Goal: Task Accomplishment & Management: Manage account settings

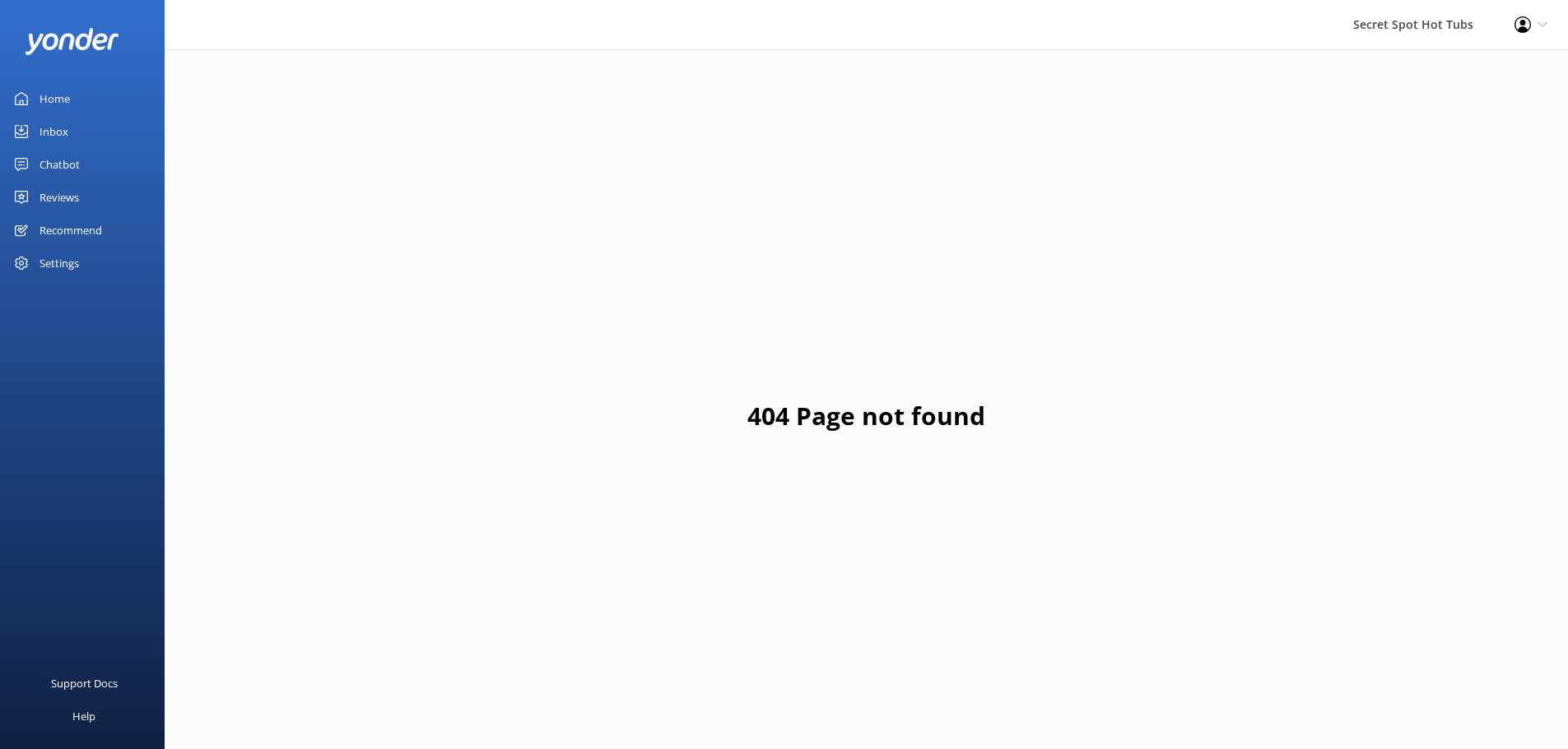
click at [63, 157] on div "Chatbot" at bounding box center [59, 164] width 40 height 32
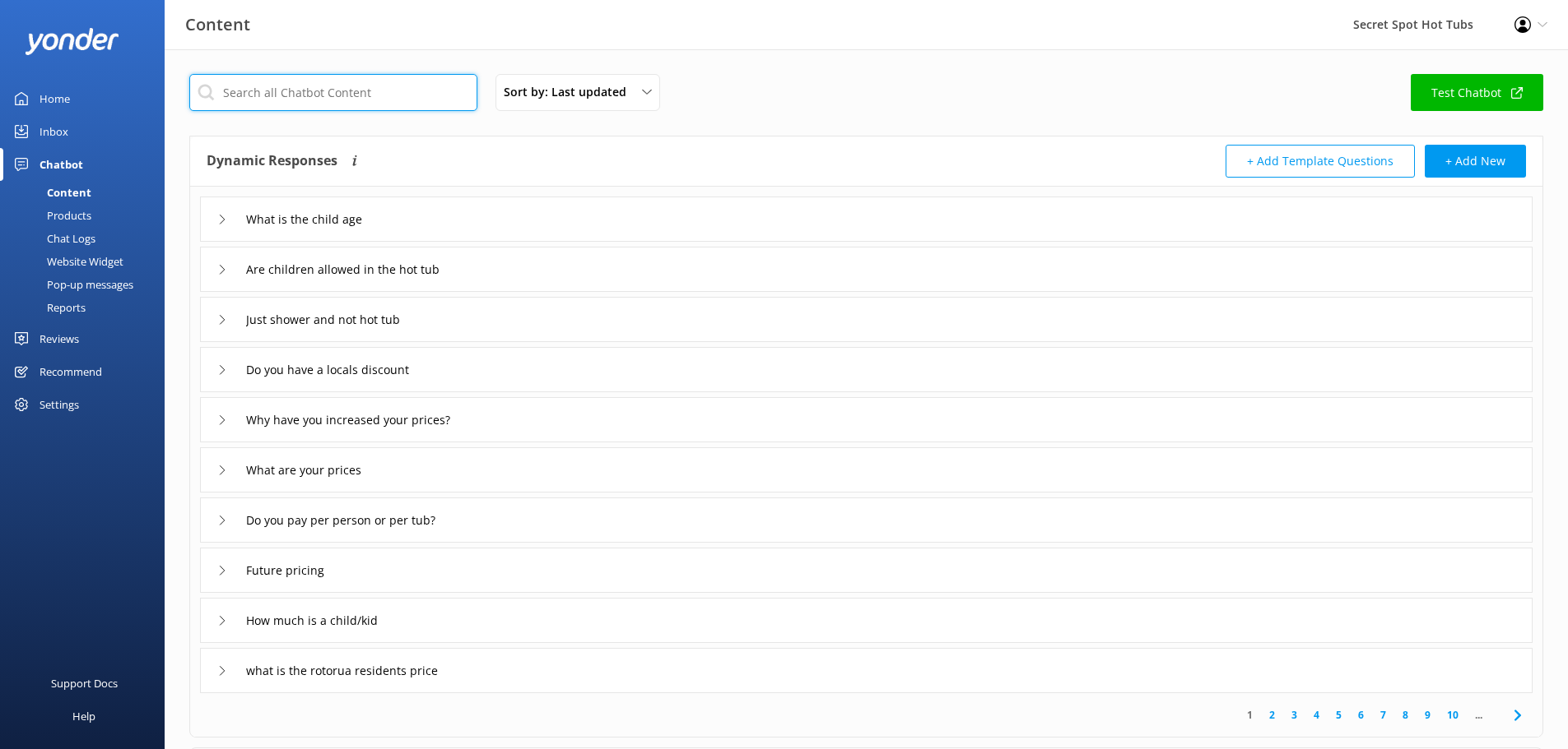
click at [365, 90] on input "text" at bounding box center [333, 93] width 288 height 37
type input "local"
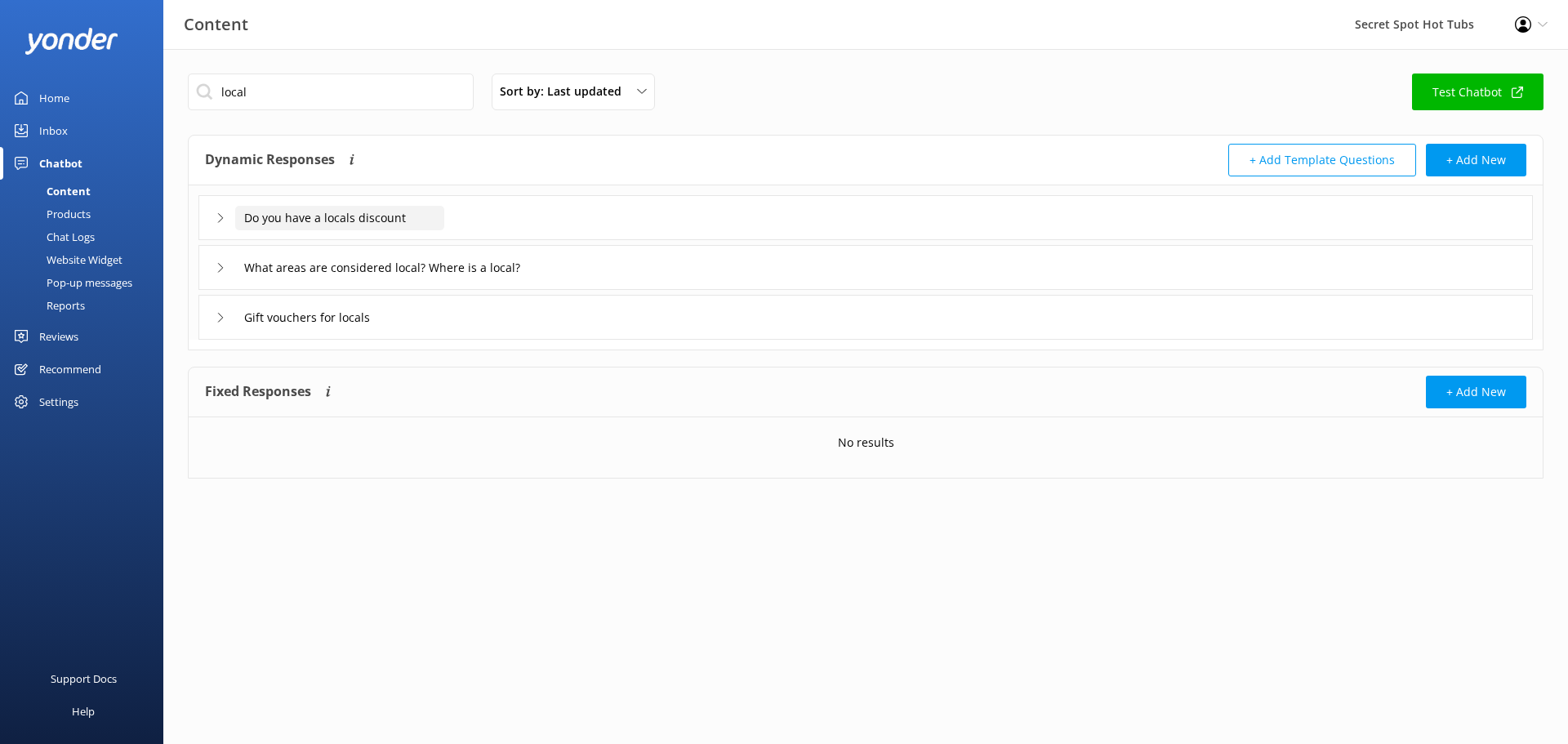
click at [309, 223] on input "Do you have a locals discount" at bounding box center [339, 218] width 209 height 25
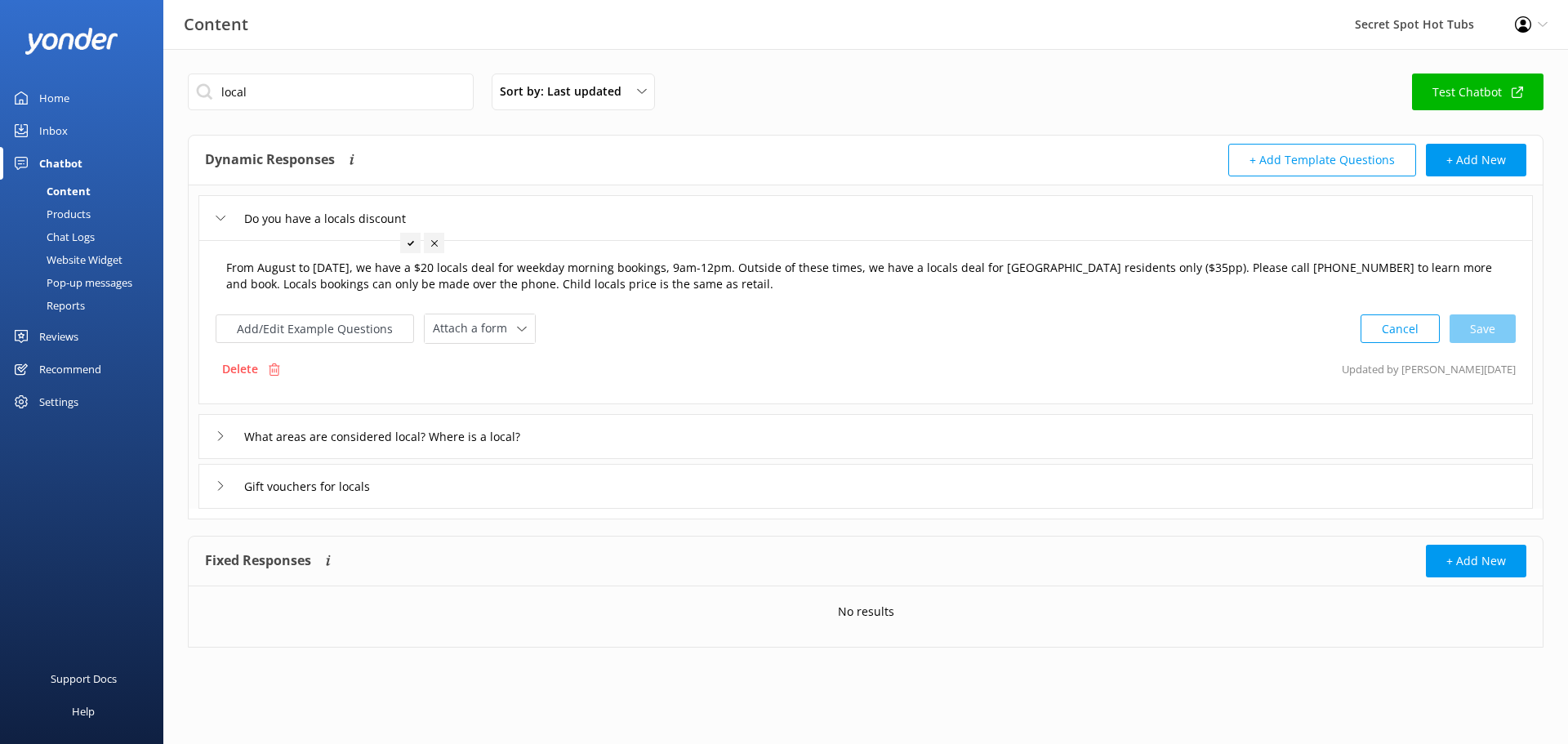
click at [335, 268] on textarea "From August to 31st October, we have a $20 locals deal for weekday morning book…" at bounding box center [865, 277] width 1297 height 51
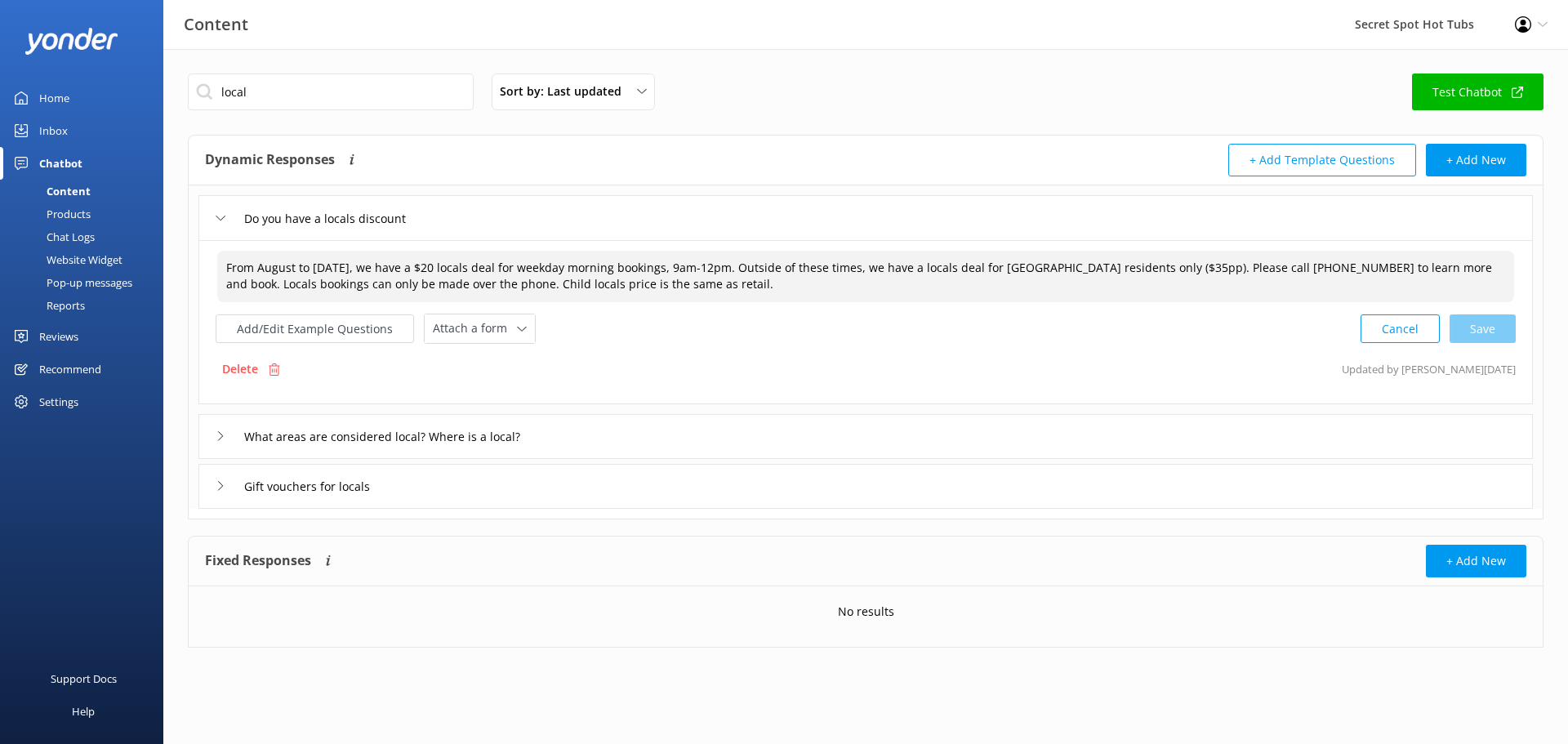
drag, startPoint x: 379, startPoint y: 267, endPoint x: 311, endPoint y: 263, distance: 68.1
click at [311, 263] on textarea "From August to 31st October, we have a $20 locals deal for weekday morning book…" at bounding box center [865, 277] width 1297 height 51
drag, startPoint x: 393, startPoint y: 270, endPoint x: 313, endPoint y: 265, distance: 80.2
click at [313, 265] on textarea "From August to 20th December, we have a $20 locals deal for weekday morning boo…" at bounding box center [865, 277] width 1297 height 51
click at [1473, 329] on div "Cancel Save" at bounding box center [1438, 329] width 155 height 30
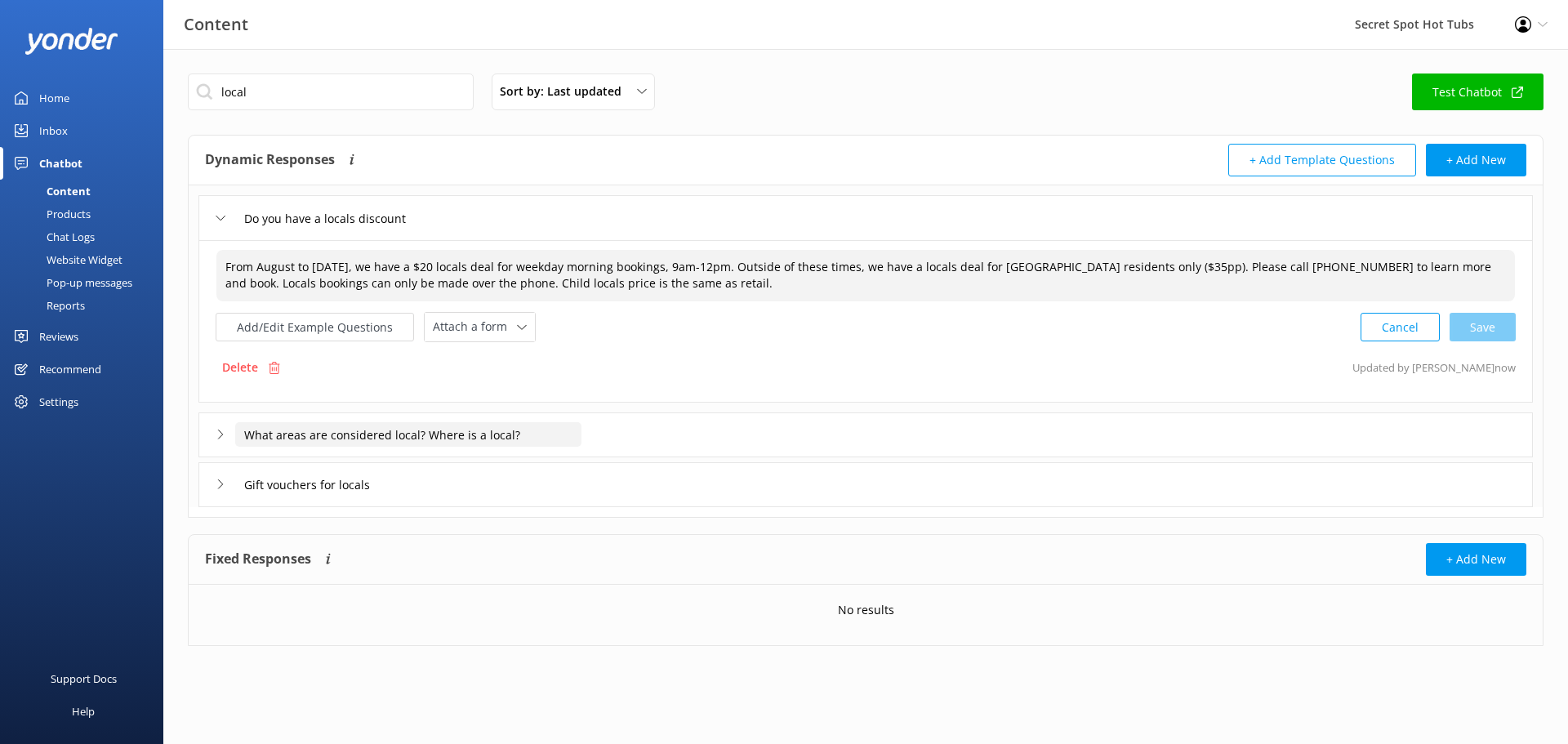
type textarea "From August to 20th December, we have a $20 locals deal for weekday morning boo…"
click at [300, 438] on input "What areas are considered local? Where is a local?" at bounding box center [408, 435] width 347 height 25
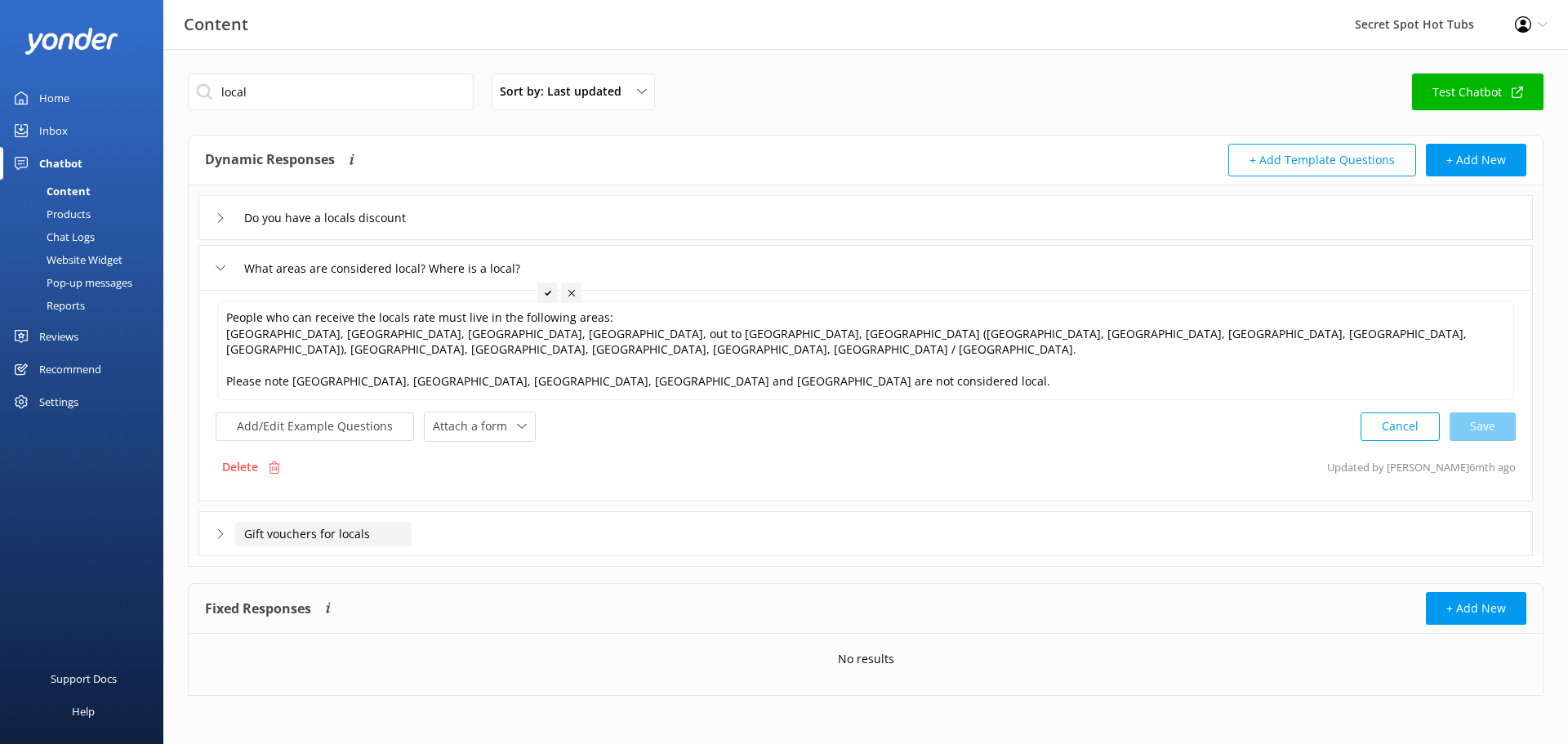
click at [263, 528] on input "Gift vouchers for locals" at bounding box center [323, 535] width 176 height 25
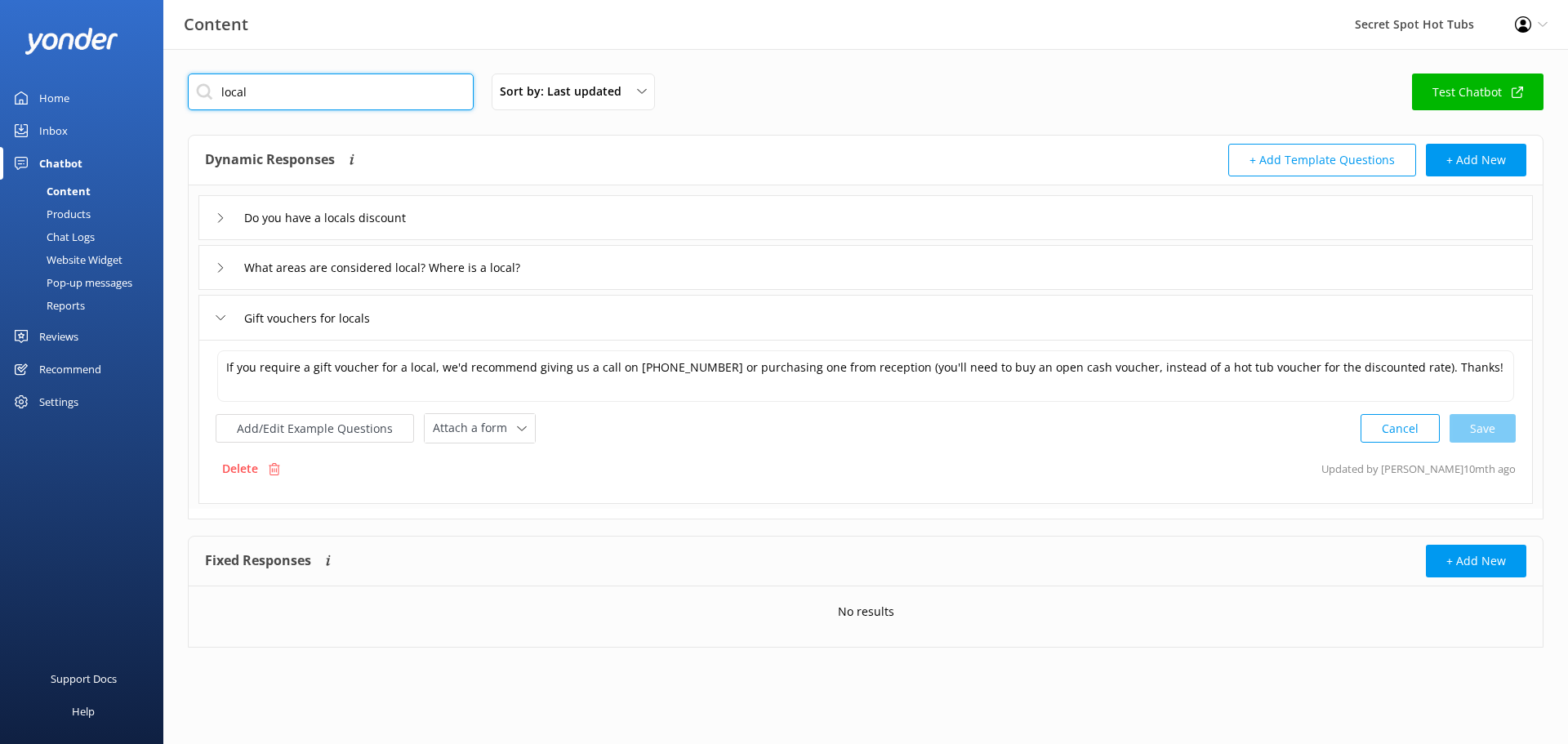
drag, startPoint x: 258, startPoint y: 94, endPoint x: 192, endPoint y: 90, distance: 66.1
click at [192, 90] on input "local" at bounding box center [331, 92] width 286 height 37
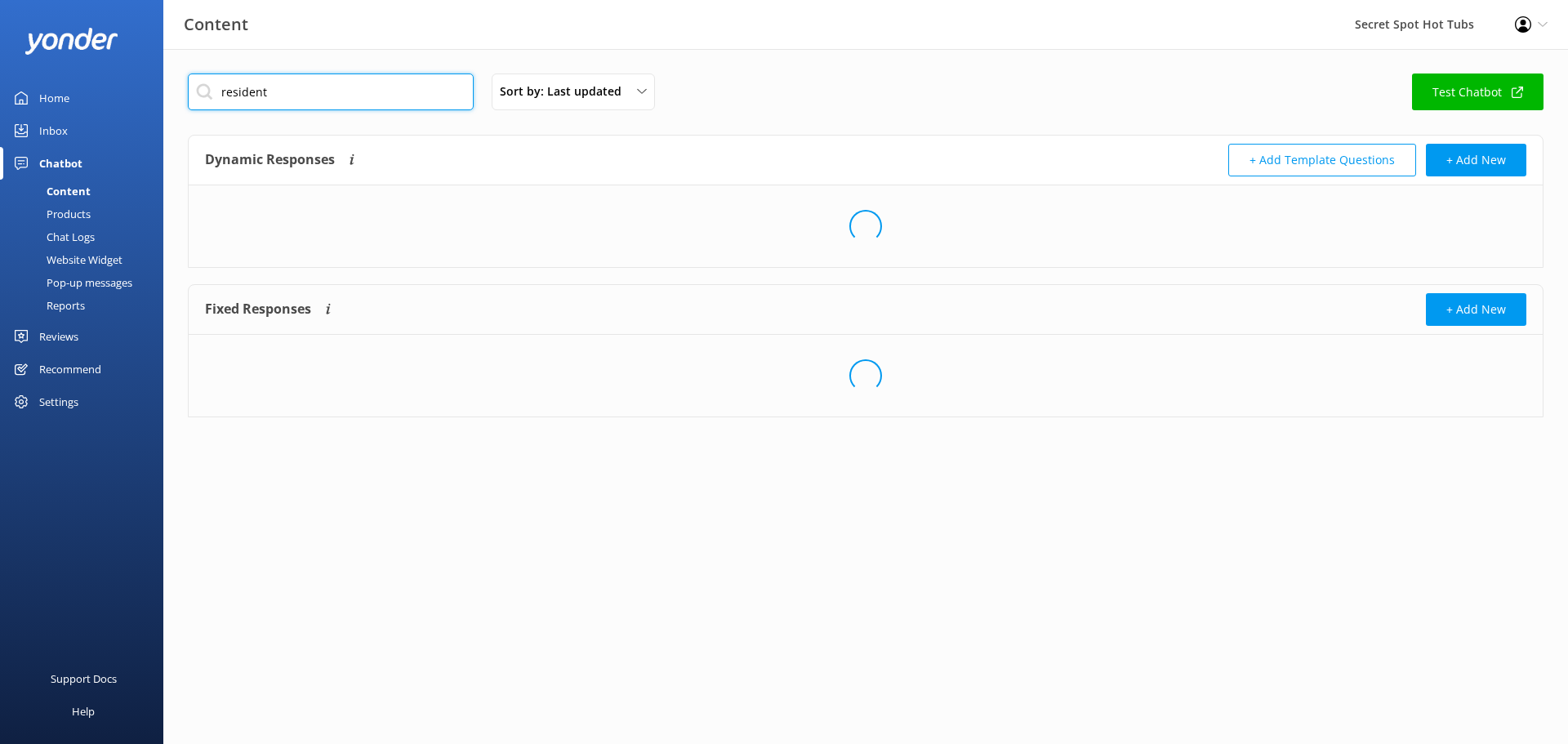
type input "resident"
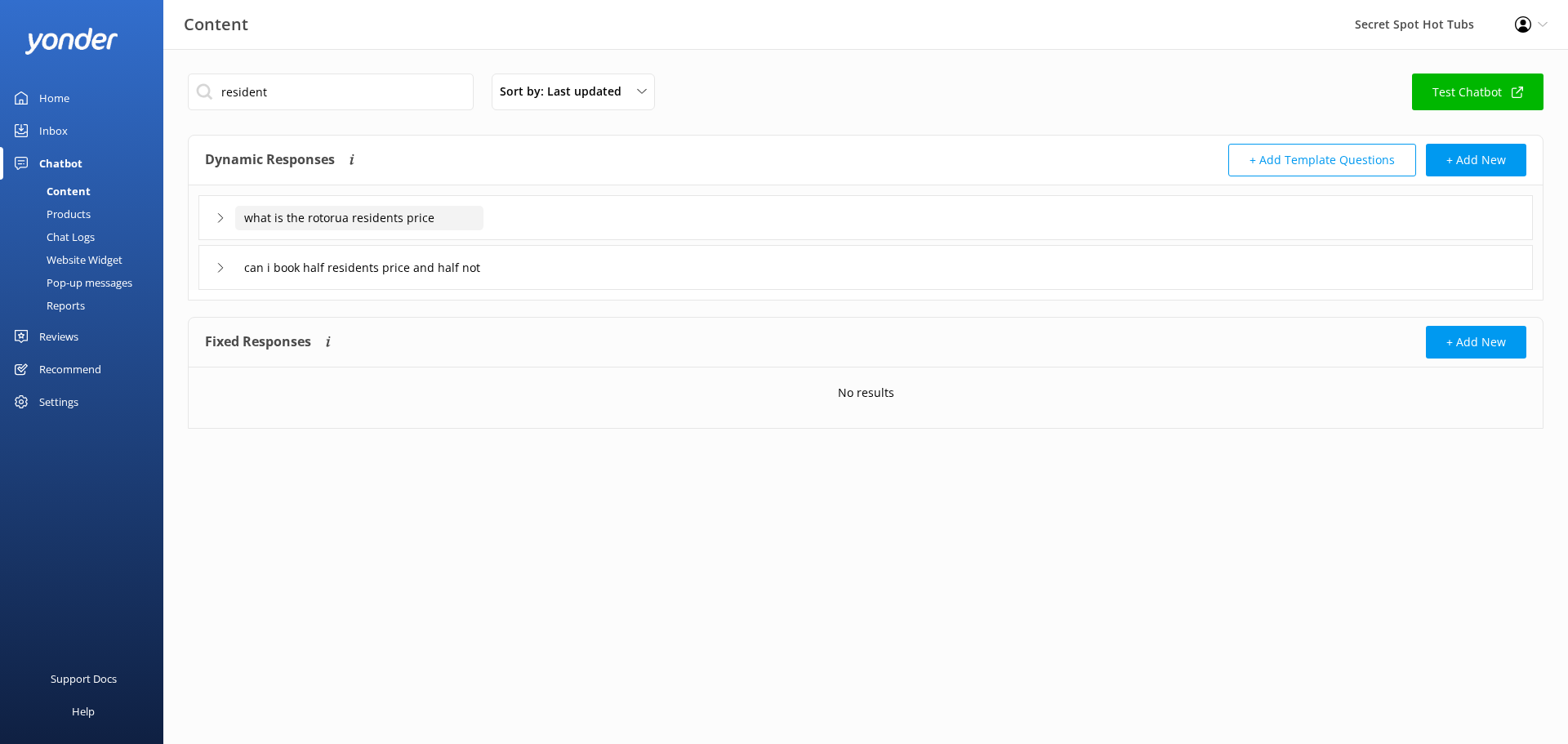
click at [285, 217] on input "what is the rotorua residents price" at bounding box center [359, 218] width 248 height 25
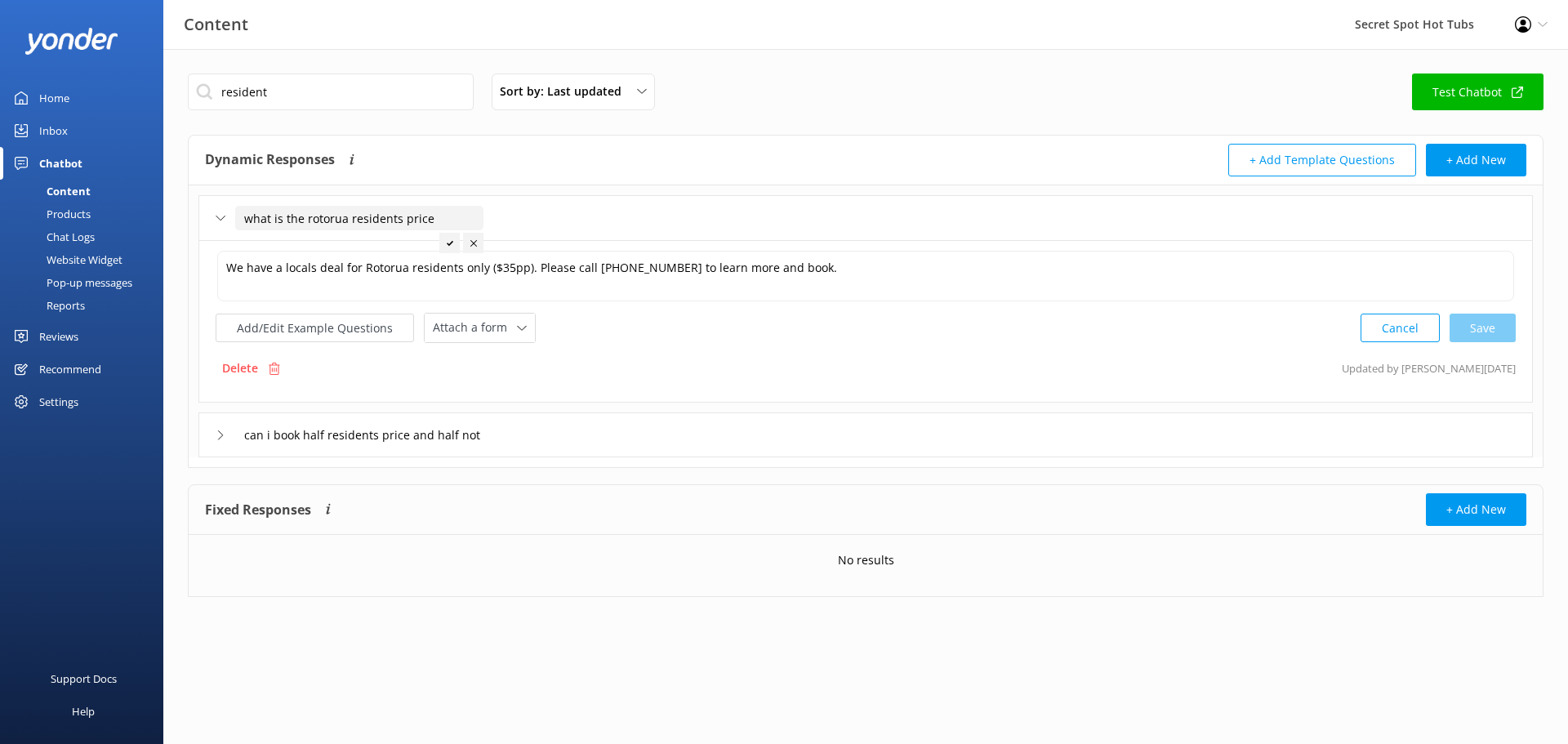
click at [295, 217] on input "what is the rotorua residents price" at bounding box center [359, 218] width 248 height 25
click at [218, 217] on use at bounding box center [220, 218] width 9 height 5
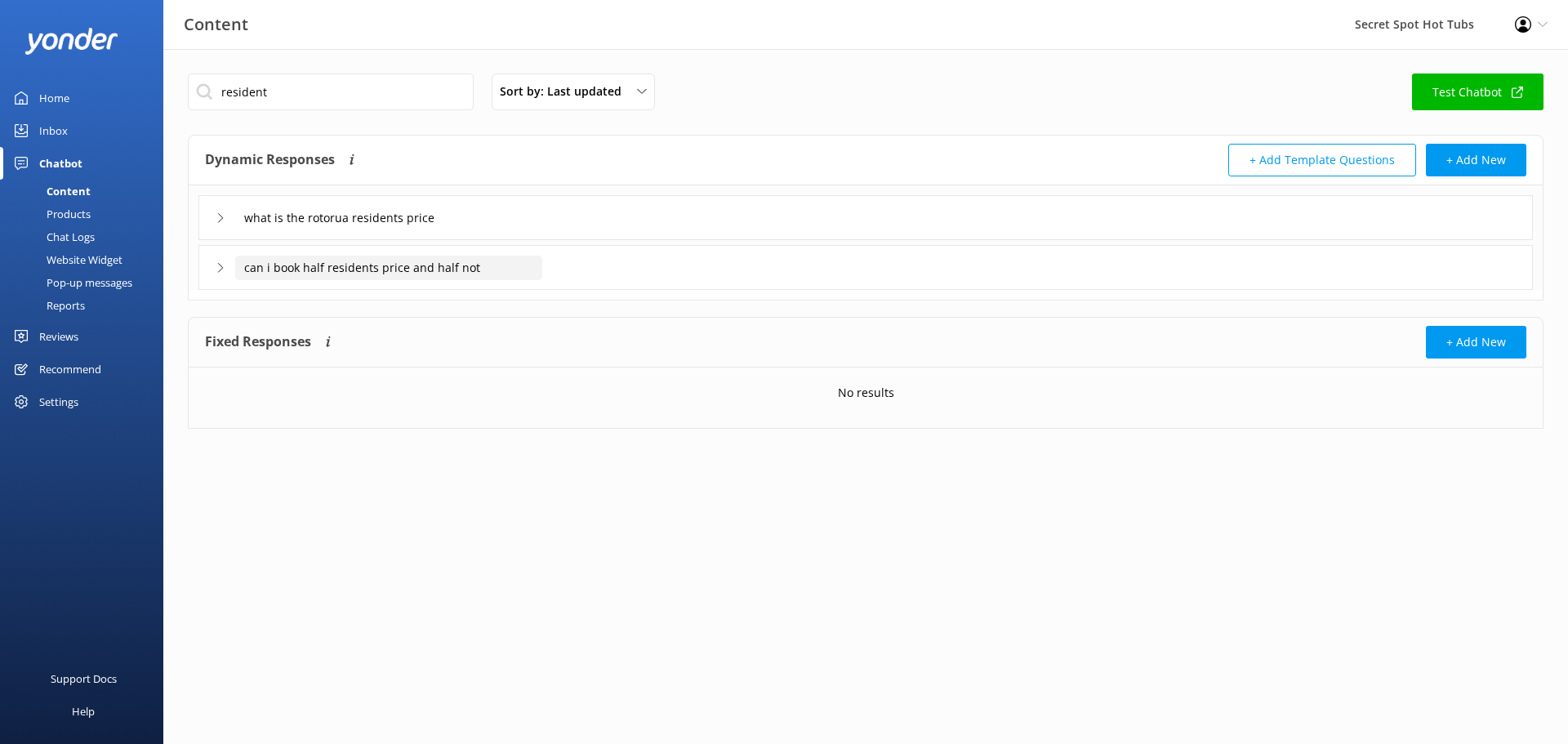
click at [262, 270] on input "can i book half residents price and half not" at bounding box center [388, 268] width 307 height 25
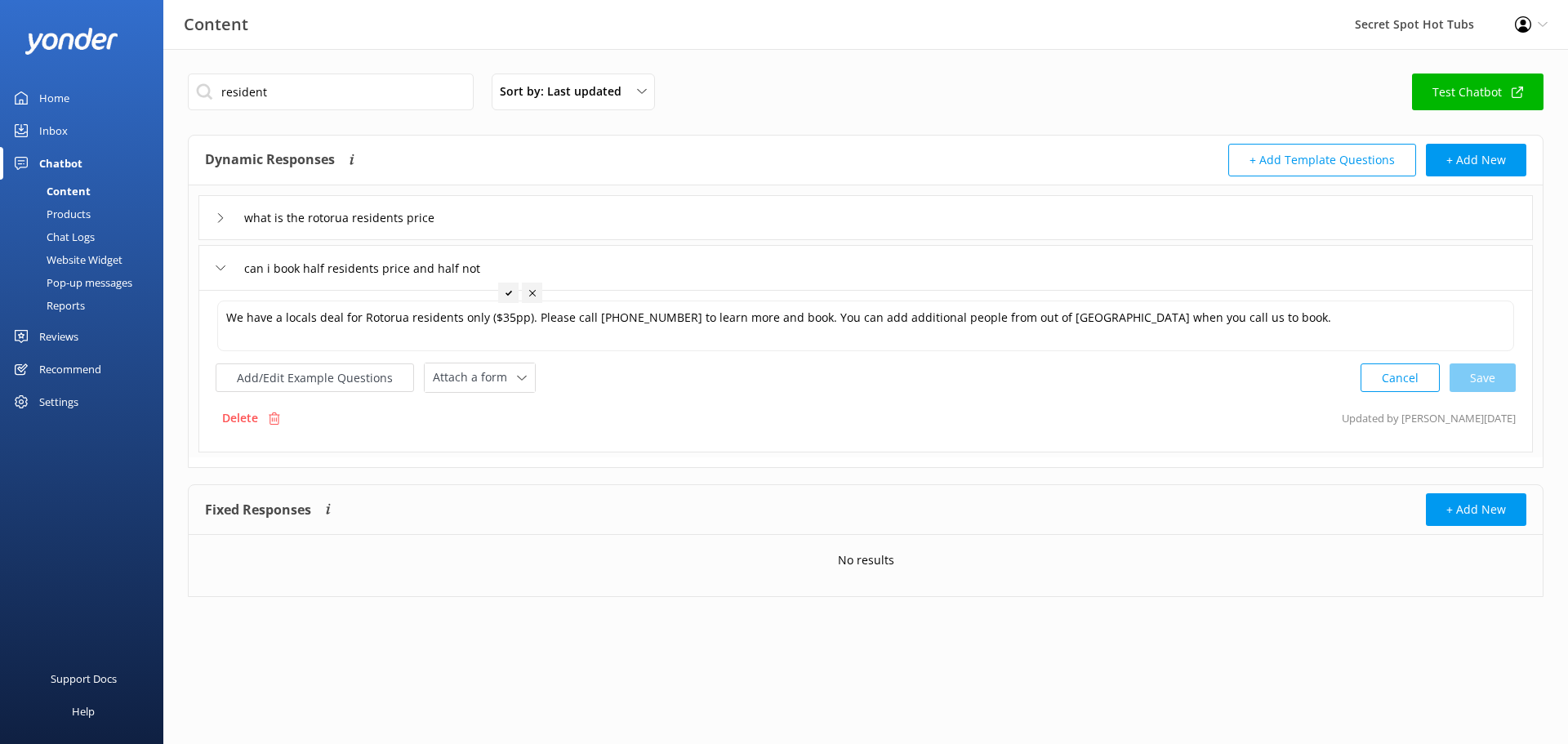
click at [225, 270] on icon at bounding box center [221, 268] width 9 height 9
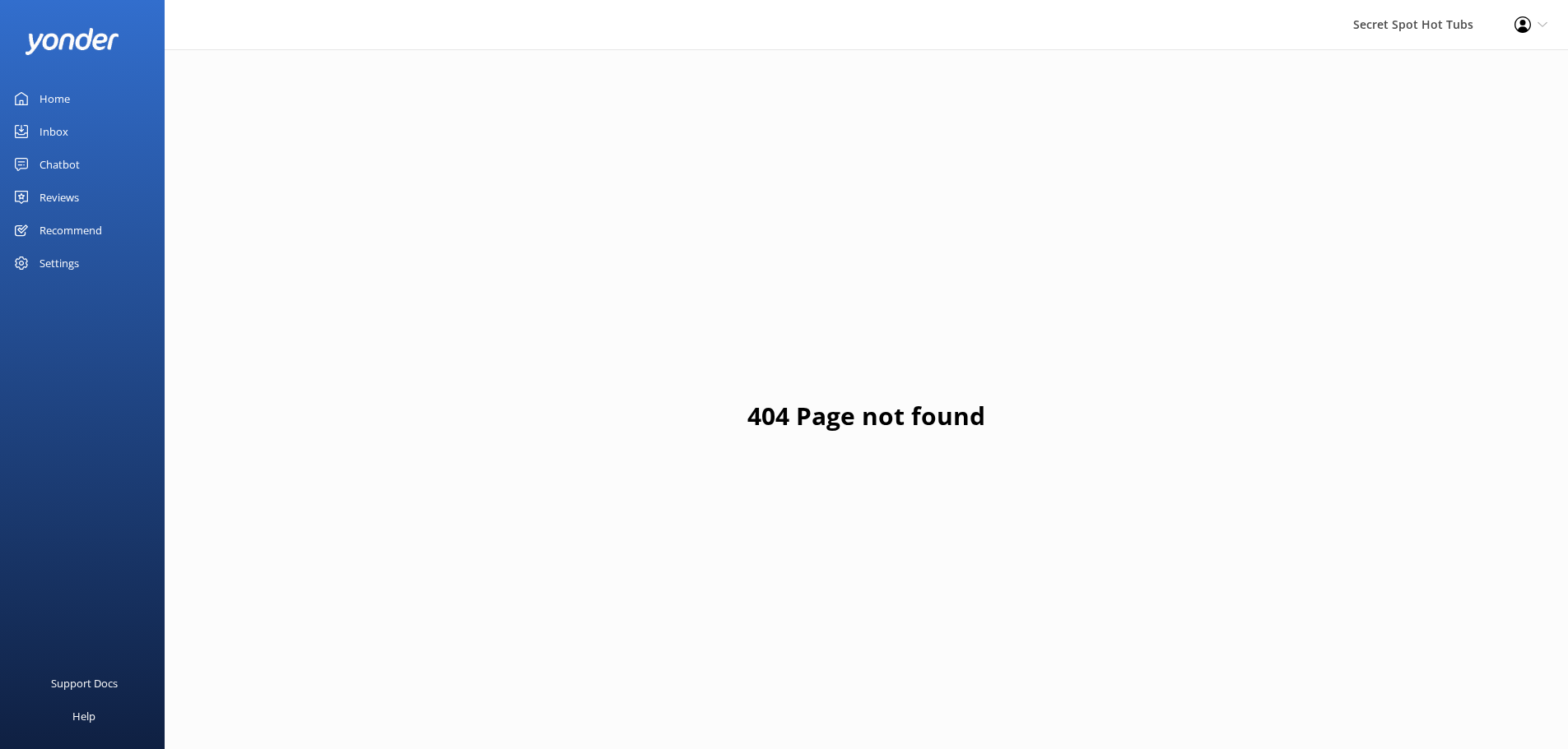
click at [58, 135] on div "Inbox" at bounding box center [53, 132] width 29 height 32
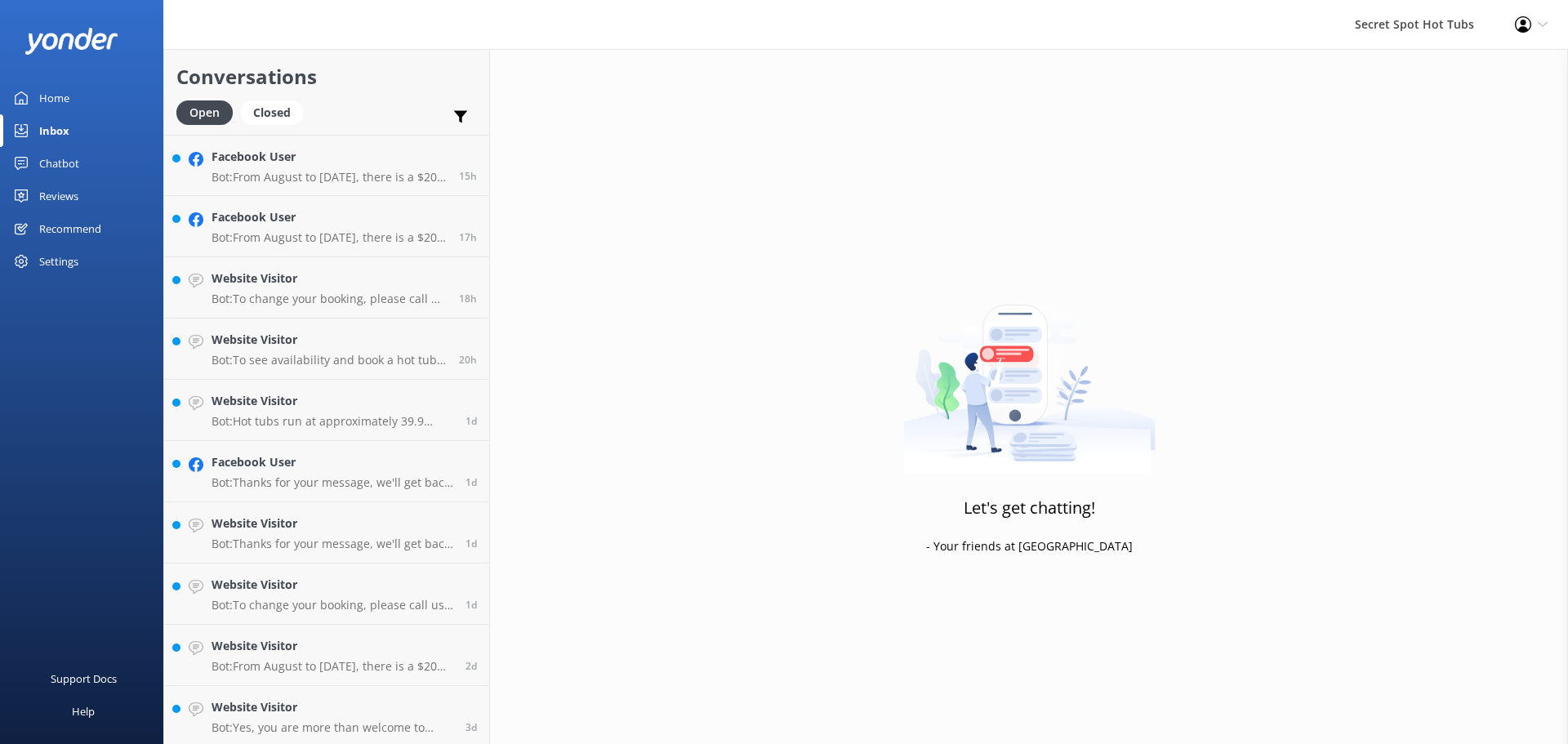
click at [44, 160] on div "Chatbot" at bounding box center [59, 163] width 40 height 32
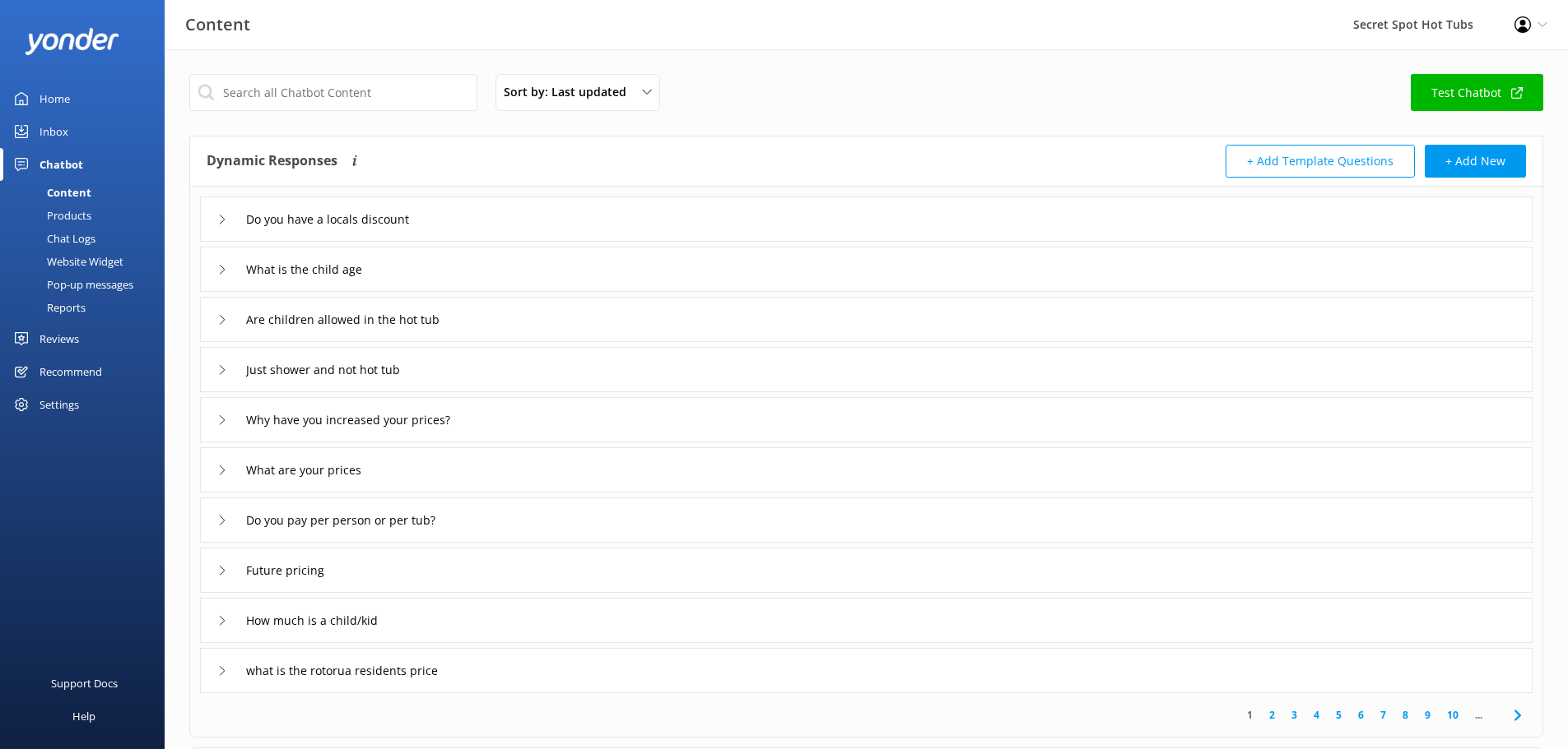
click at [74, 257] on div "Website Widget" at bounding box center [66, 261] width 114 height 23
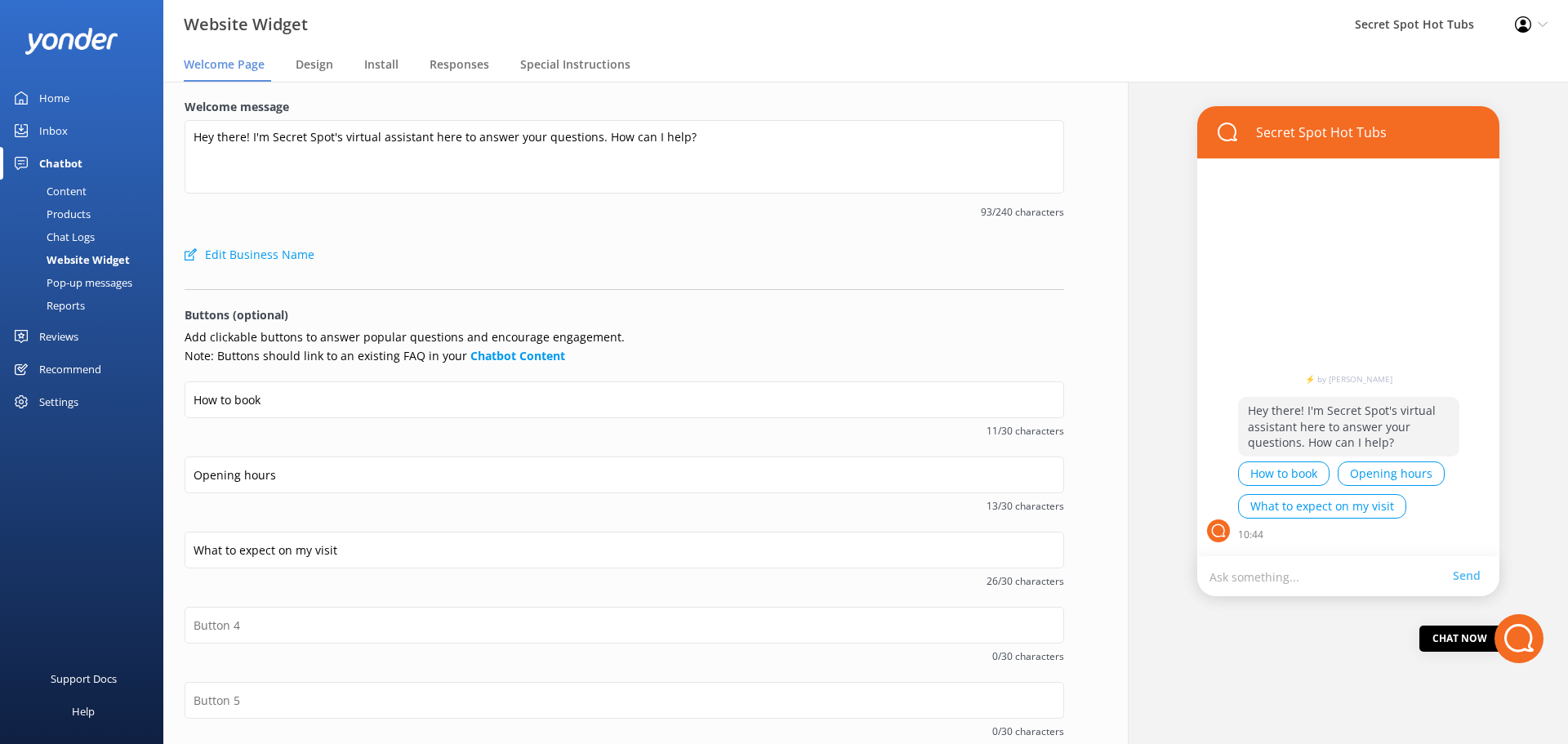
click at [75, 283] on div "Pop-up messages" at bounding box center [70, 282] width 122 height 23
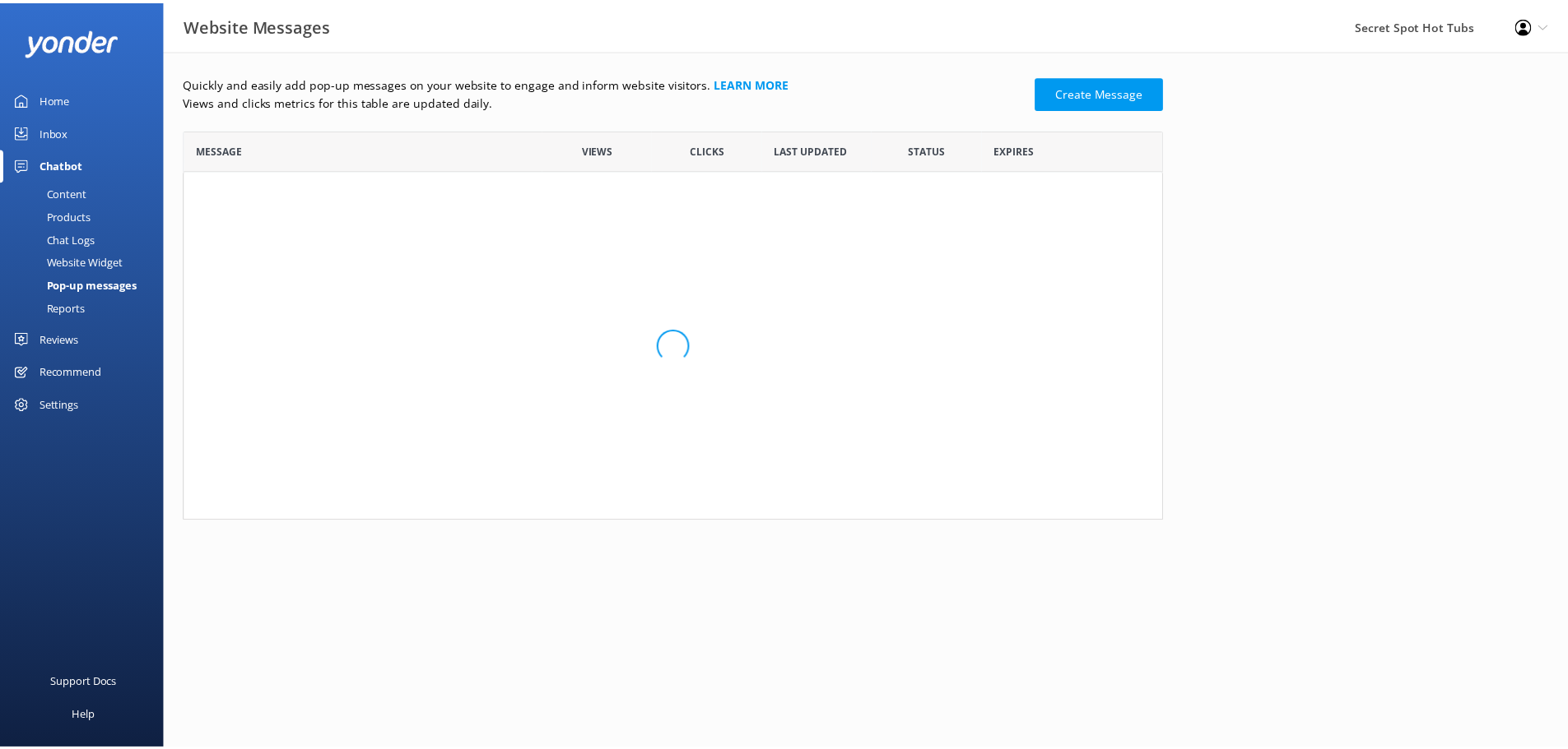
scroll to position [379, 975]
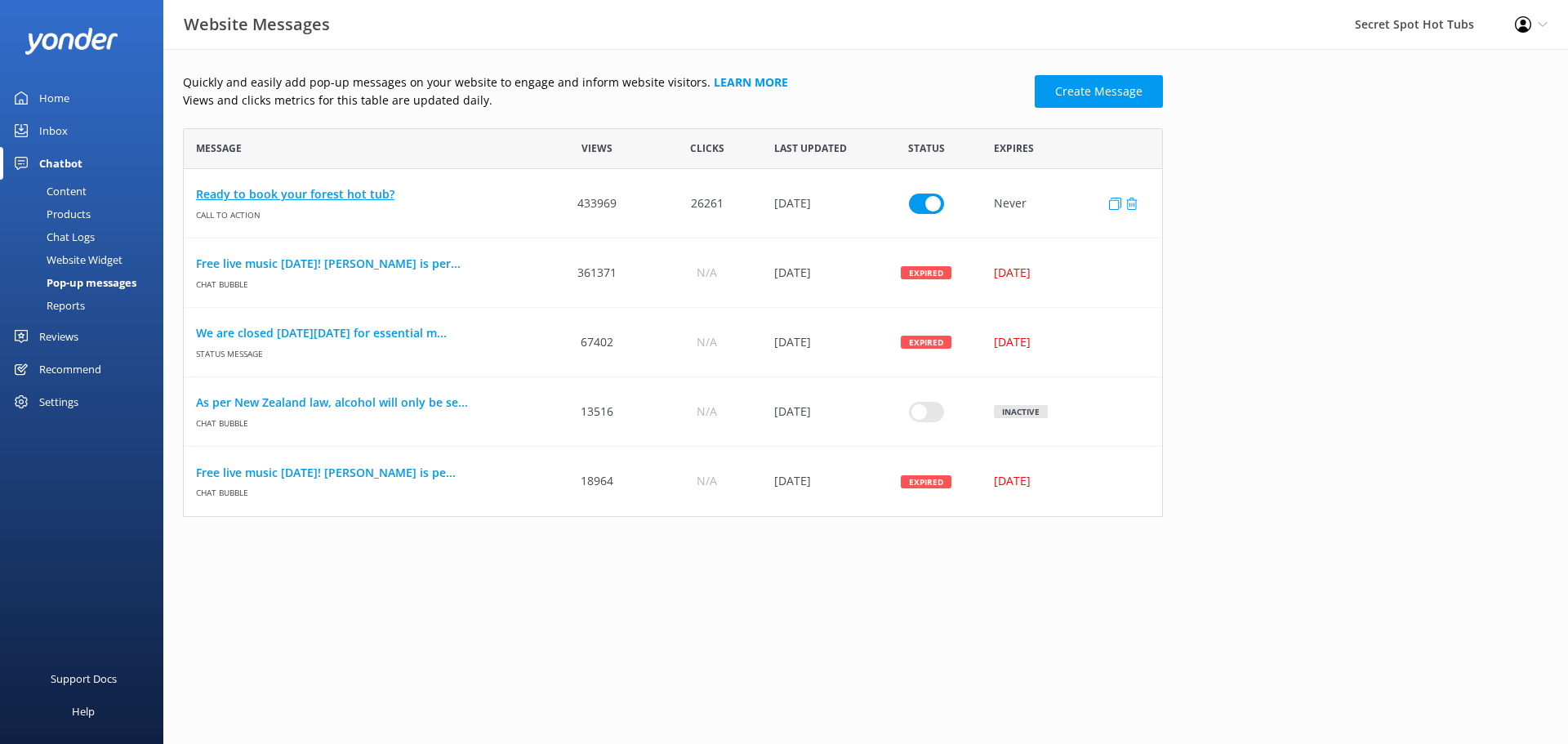
click at [394, 192] on link "Ready to book your forest hot tub?" at bounding box center [363, 194] width 334 height 18
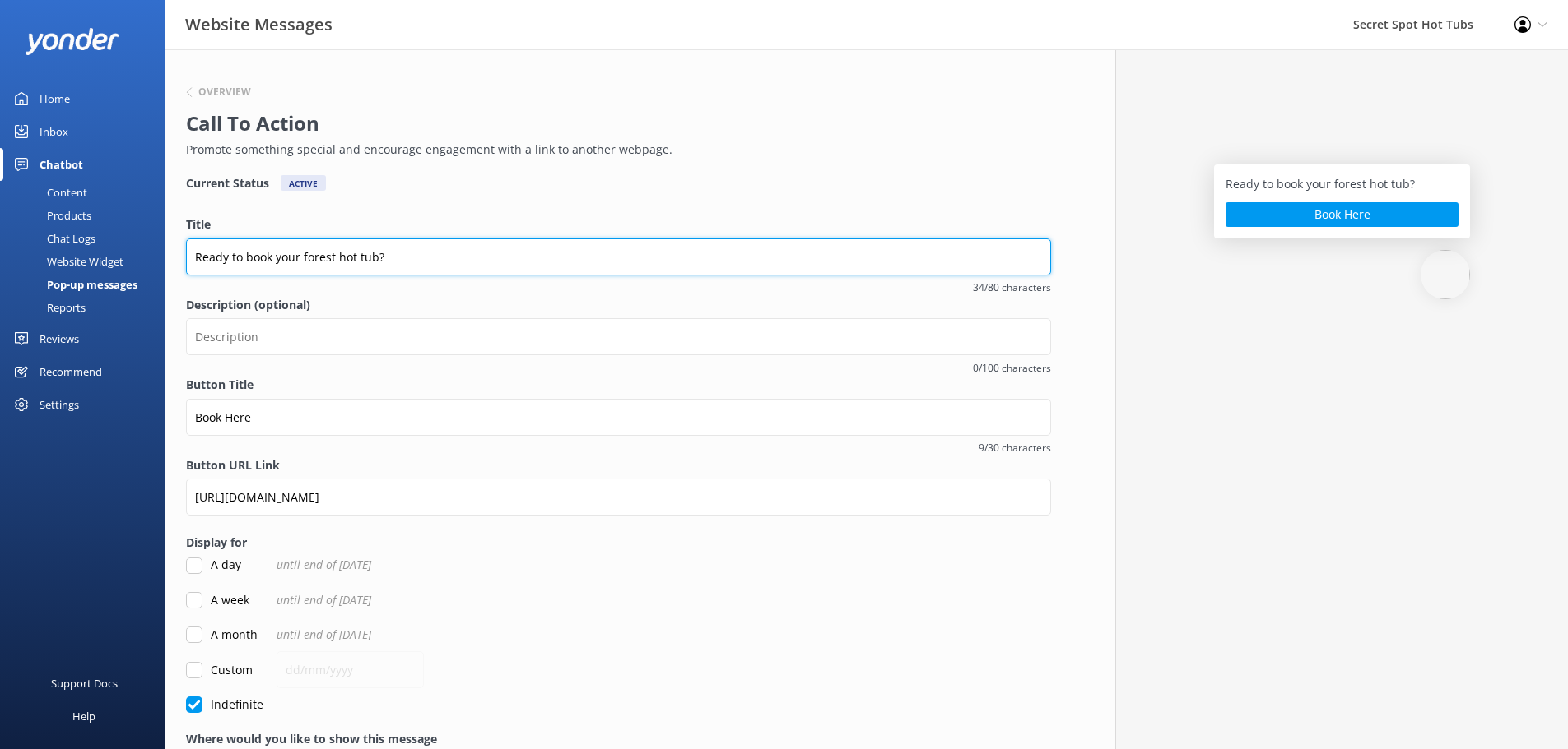
drag, startPoint x: 378, startPoint y: 260, endPoint x: 303, endPoint y: 253, distance: 75.3
click at [303, 253] on input "Ready to book your forest hot tub?" at bounding box center [618, 257] width 865 height 37
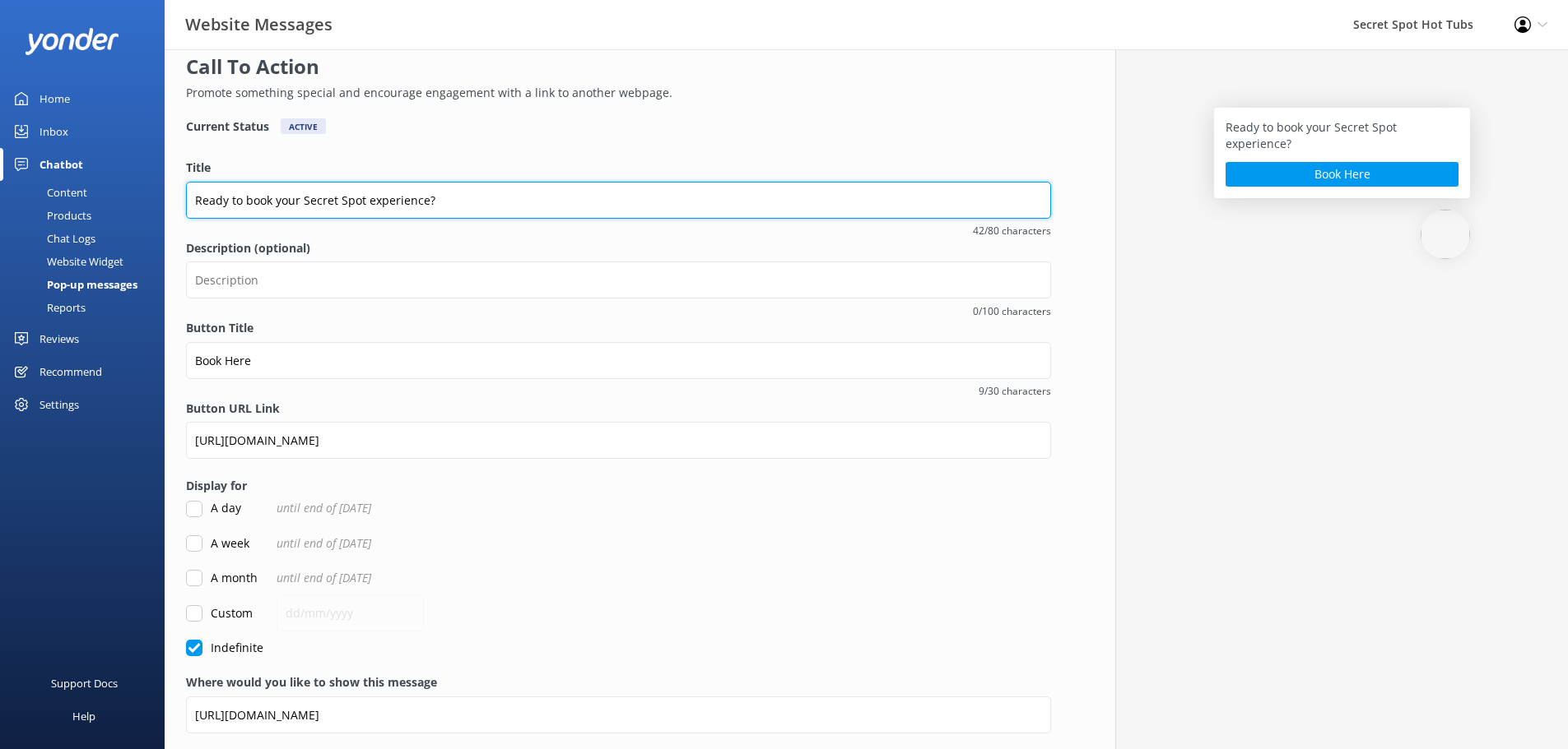
scroll to position [116, 0]
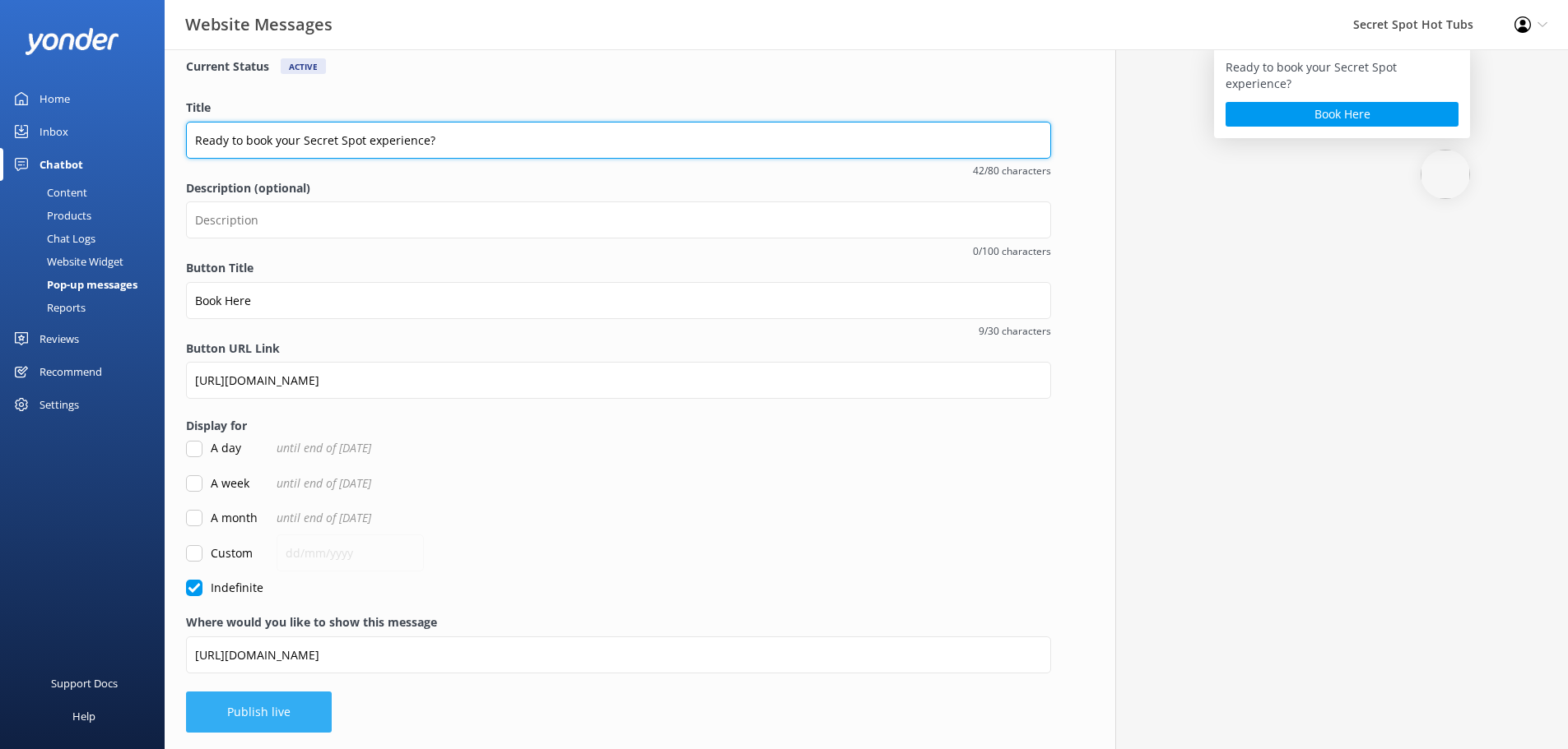
type input "Ready to book your Secret Spot experience?"
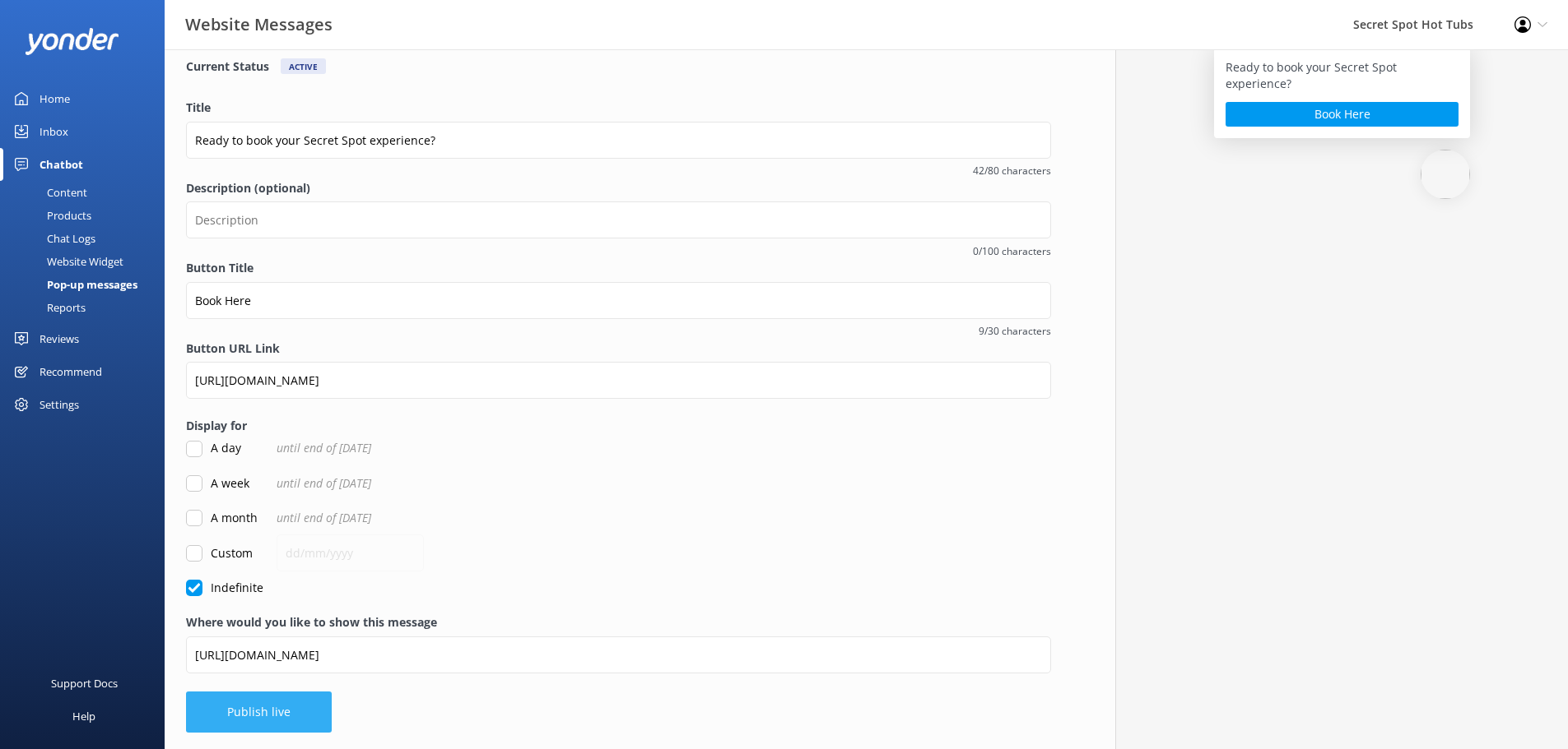
click at [305, 718] on button "Publish live" at bounding box center [259, 712] width 146 height 41
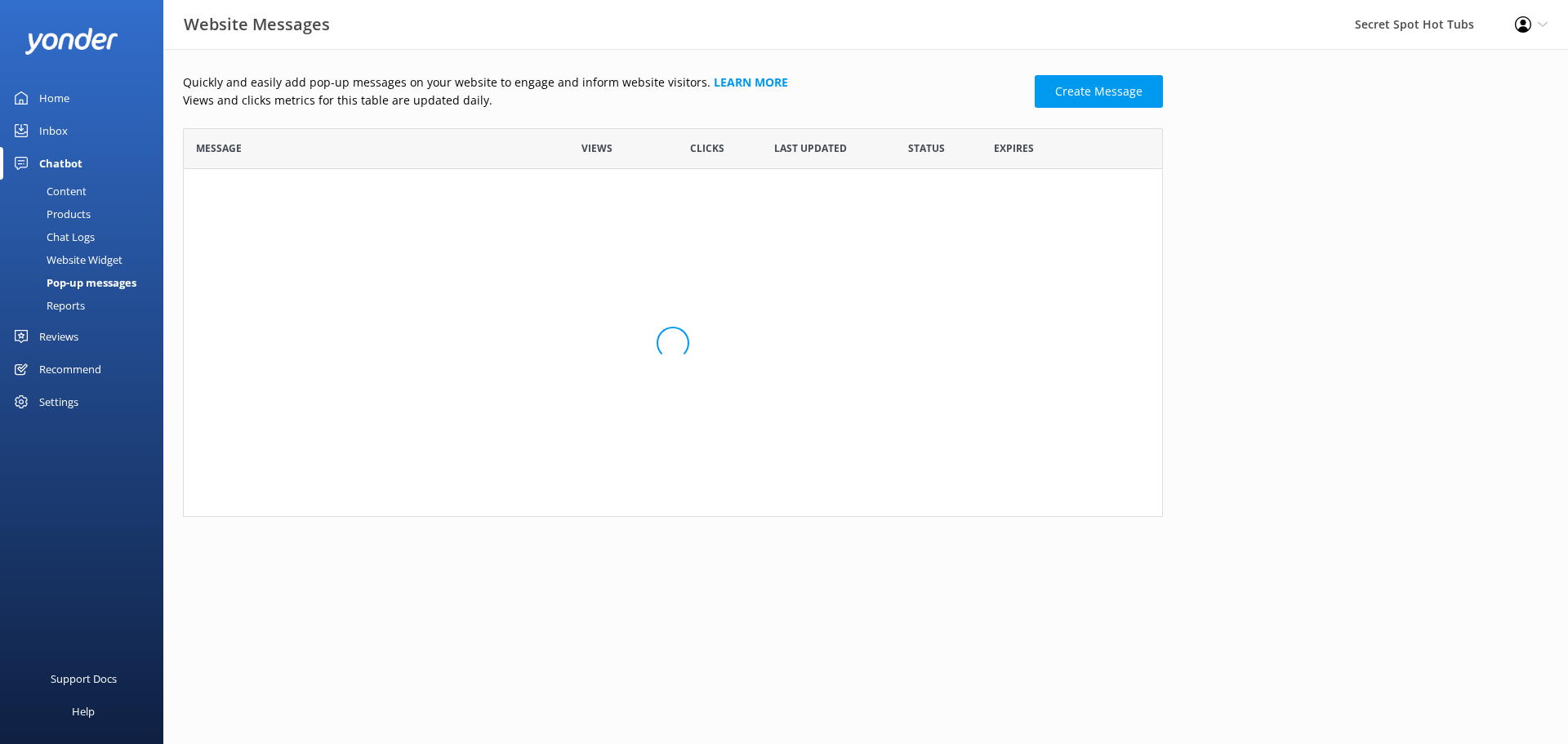
scroll to position [376, 968]
